Goal: Communication & Community: Answer question/provide support

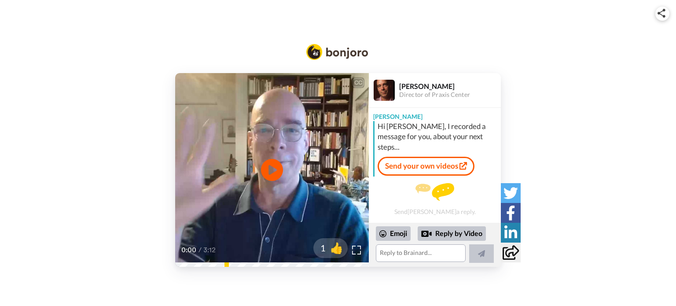
click at [431, 237] on div at bounding box center [426, 233] width 11 height 11
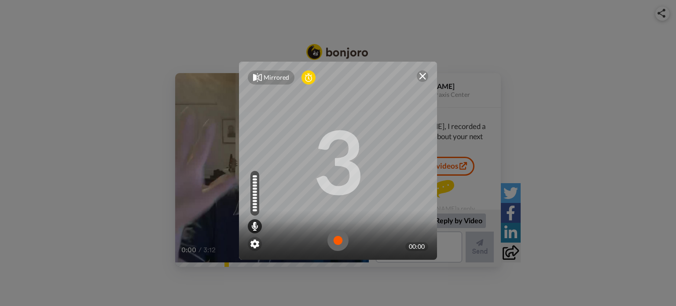
click at [332, 241] on img at bounding box center [337, 240] width 21 height 21
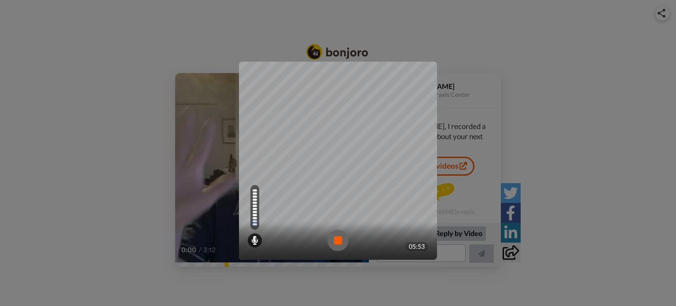
click at [332, 241] on img at bounding box center [337, 240] width 21 height 21
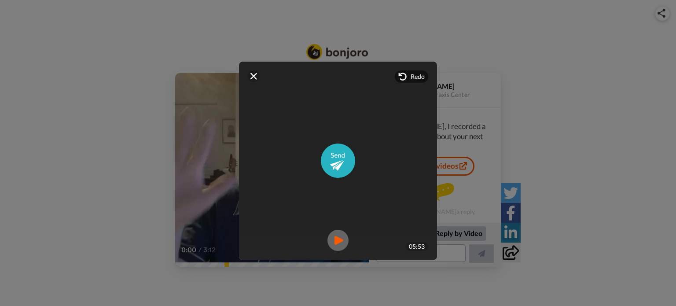
click at [332, 246] on img at bounding box center [337, 240] width 21 height 21
click at [412, 79] on span "Redo" at bounding box center [417, 76] width 14 height 9
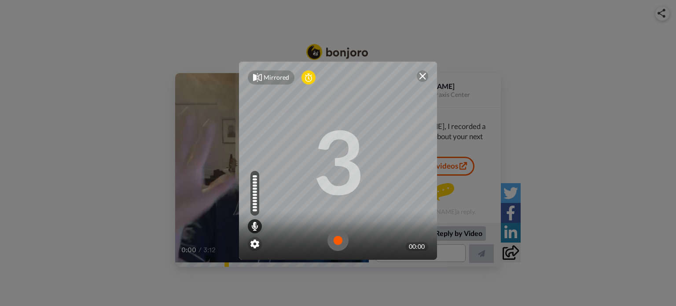
click at [329, 237] on img at bounding box center [337, 240] width 21 height 21
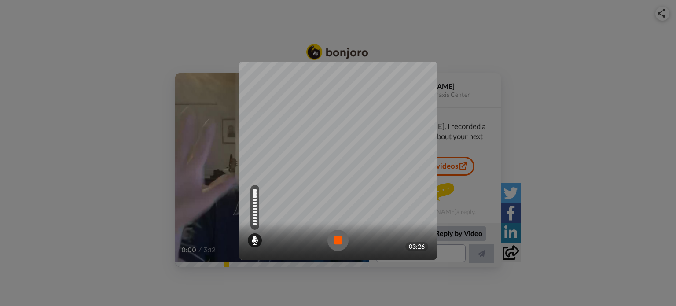
click at [327, 240] on img at bounding box center [337, 240] width 21 height 21
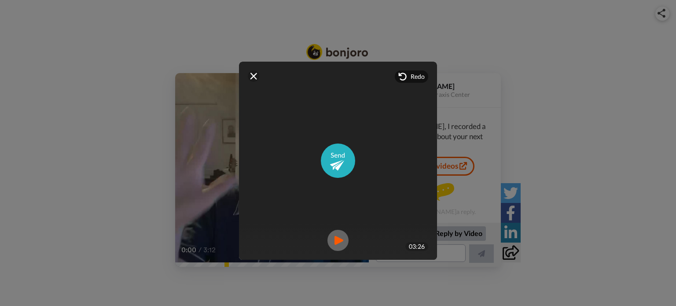
click at [338, 238] on img at bounding box center [337, 240] width 21 height 21
click at [346, 170] on img at bounding box center [338, 160] width 34 height 34
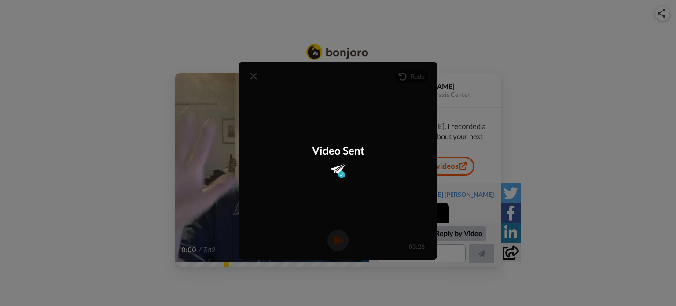
scroll to position [55, 0]
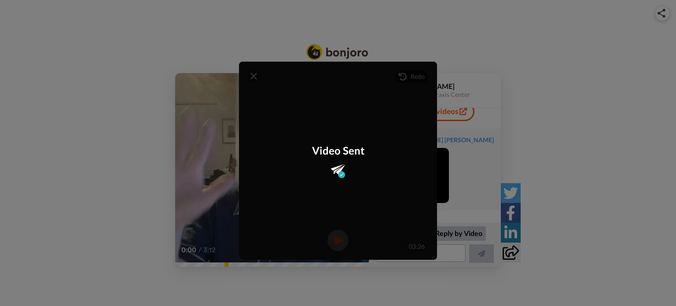
click at [451, 255] on div "Mirrored Redo 3 03:26 Video Sent" at bounding box center [338, 153] width 676 height 306
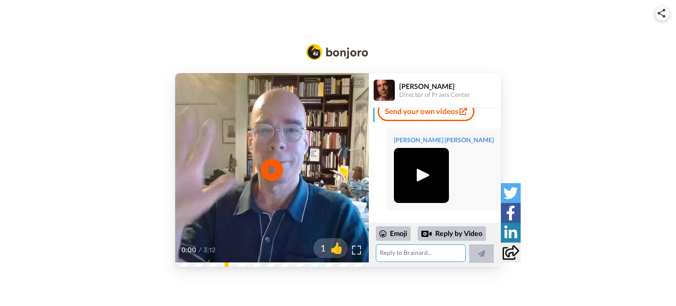
click at [426, 252] on textarea at bounding box center [421, 253] width 90 height 18
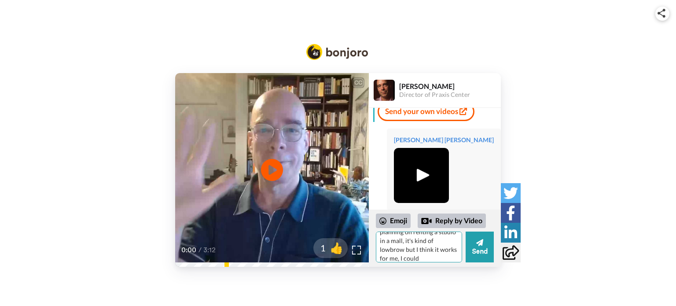
scroll to position [21, 0]
drag, startPoint x: 438, startPoint y: 252, endPoint x: 442, endPoint y: 258, distance: 6.6
click at [442, 258] on textarea "I forgot to mention, I'm planning on renting a studio in a mall, it's kind of l…" at bounding box center [419, 246] width 86 height 31
click at [404, 251] on textarea "I forgot to mention, I'm planning on renting a studio in a mall, it's kind of l…" at bounding box center [419, 246] width 86 height 31
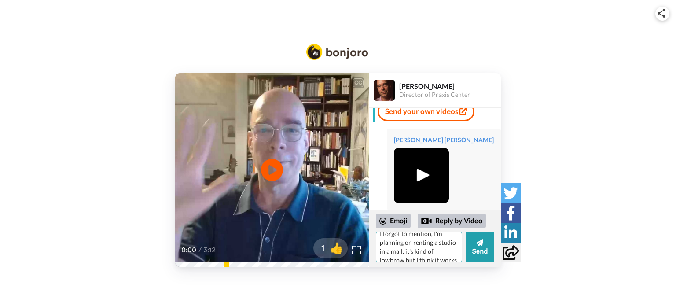
click at [404, 251] on textarea "I forgot to mention, I'm planning on renting a studio in a mall, it's kind of l…" at bounding box center [419, 246] width 86 height 31
click at [421, 242] on textarea "I forgot to mention, I'm planning on renting a studio in a mall, it's kind of l…" at bounding box center [419, 246] width 86 height 31
click at [443, 254] on textarea "I forgot to mention, I'm planning on renting a studio in a mall, they've conver…" at bounding box center [419, 246] width 86 height 31
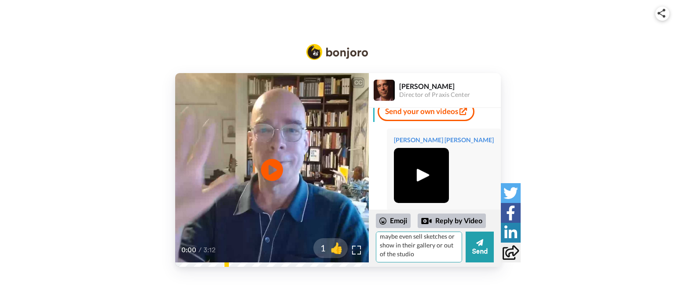
scroll to position [73, 0]
type textarea "I forgot to mention, I'm planning on renting a studio in a mall, they've conver…"
click at [478, 249] on button "Send" at bounding box center [479, 246] width 28 height 31
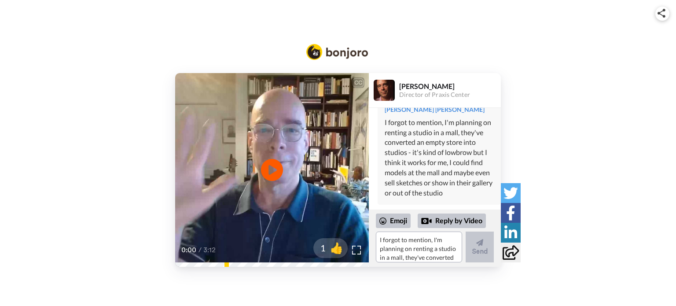
scroll to position [0, 0]
